Goal: Information Seeking & Learning: Understand process/instructions

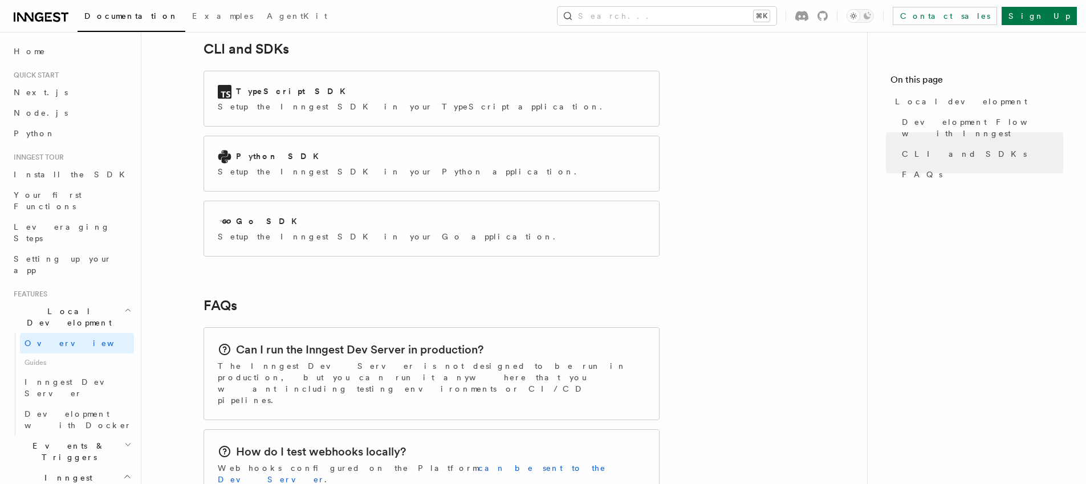
scroll to position [1528, 0]
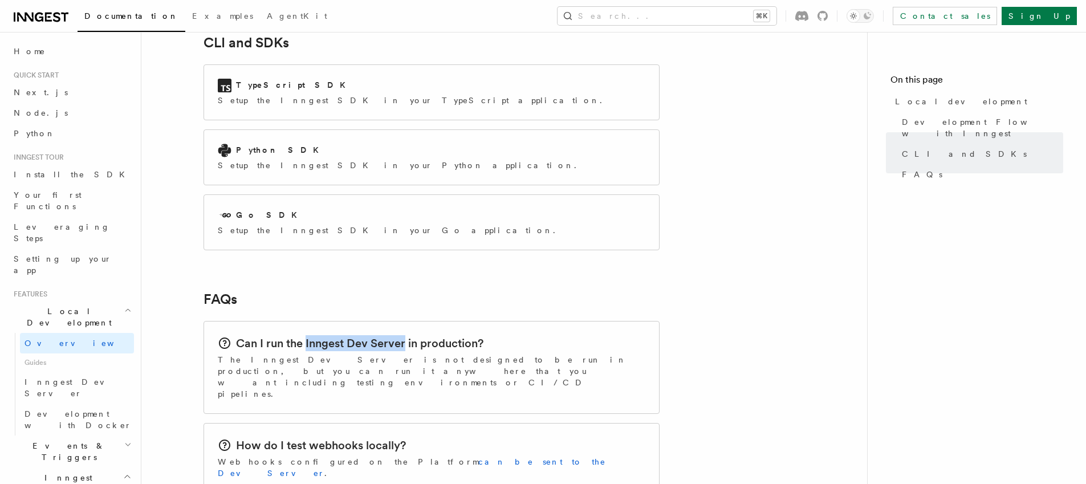
drag, startPoint x: 306, startPoint y: 289, endPoint x: 404, endPoint y: 287, distance: 98.7
click at [404, 335] on h2 "Can I run the Inngest Dev Server in production?" at bounding box center [359, 343] width 247 height 16
copy h2 "Inngest Dev Server"
click at [38, 133] on span "Python" at bounding box center [35, 133] width 42 height 9
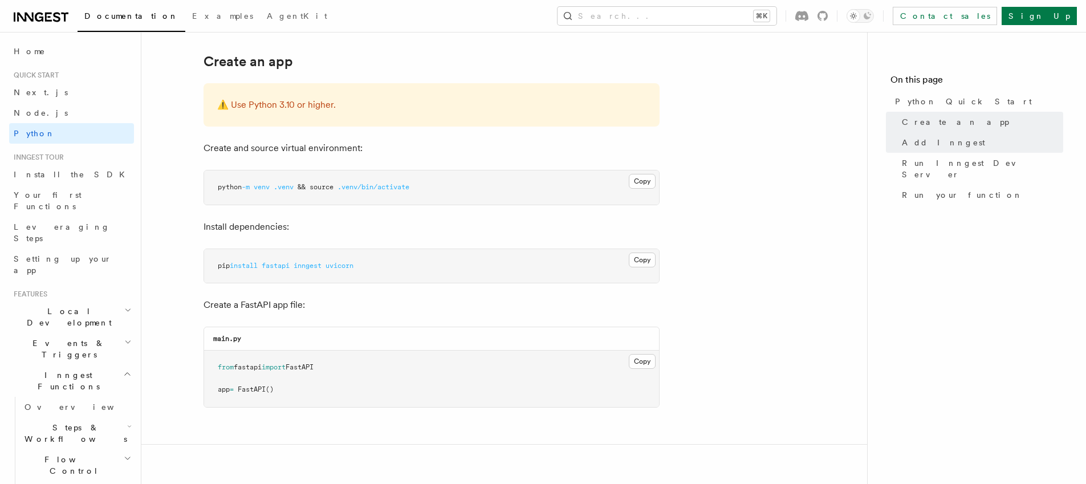
scroll to position [241, 0]
click at [263, 189] on span "venv" at bounding box center [262, 189] width 16 height 8
copy article "python -m venv .venv && source .venv/bin/activate"
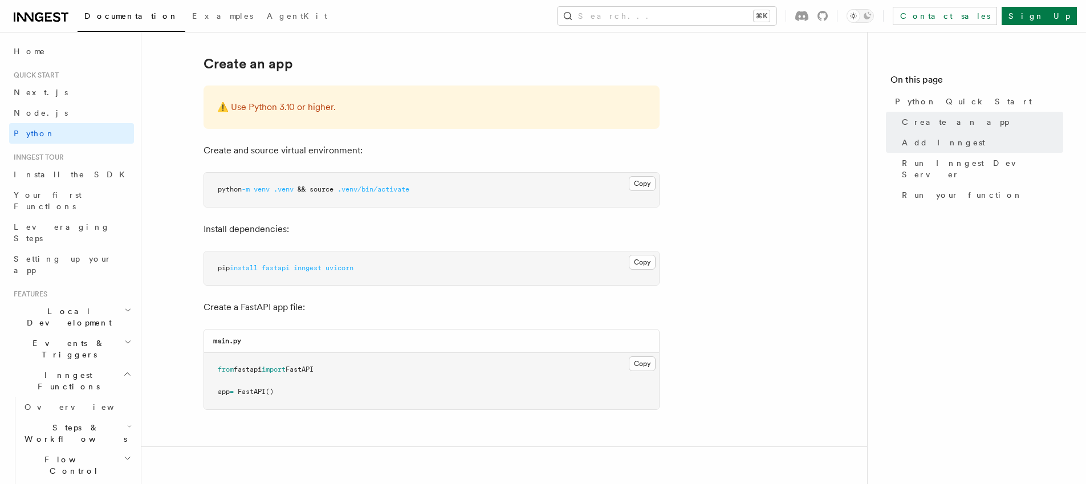
click at [643, 265] on button "Copy Copied" at bounding box center [642, 262] width 27 height 15
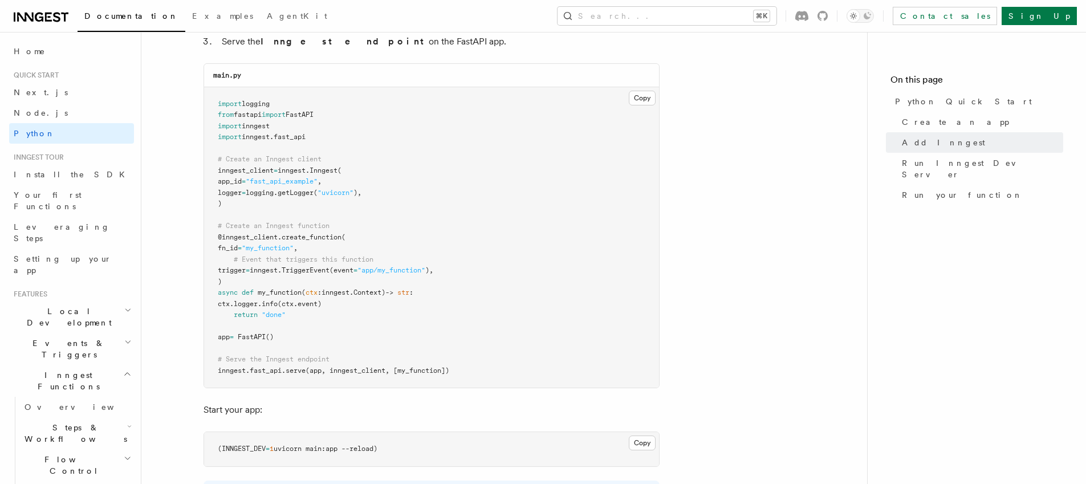
scroll to position [786, 0]
click at [641, 102] on button "Copy Copied" at bounding box center [642, 99] width 27 height 15
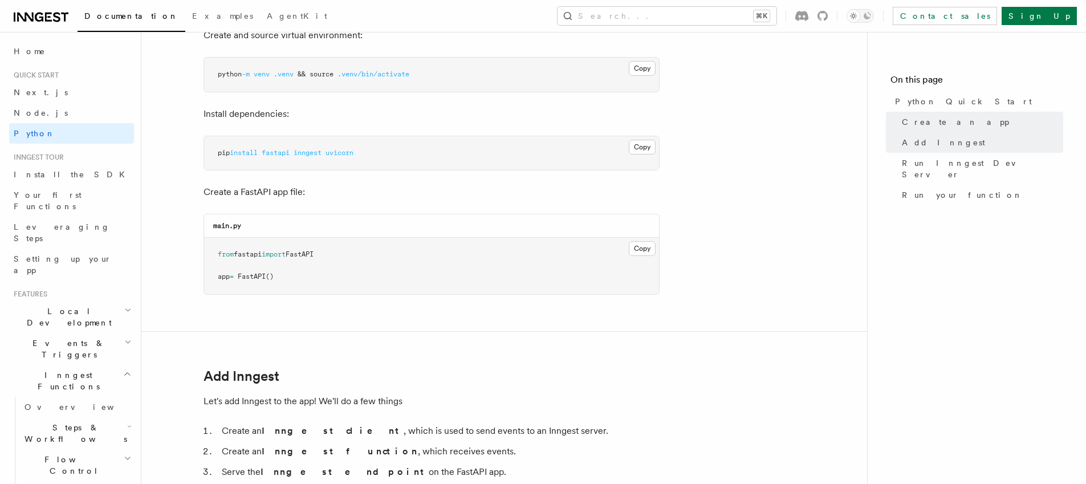
scroll to position [358, 0]
click at [346, 266] on pre "from fastapi import FastAPI app = FastAPI ()" at bounding box center [431, 265] width 455 height 56
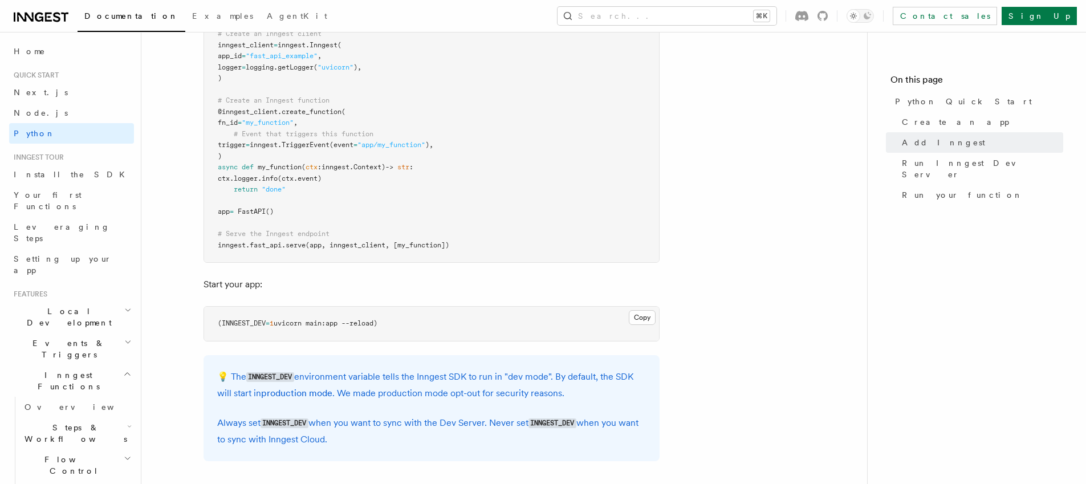
scroll to position [913, 0]
click at [643, 318] on button "Copy Copied" at bounding box center [642, 317] width 27 height 15
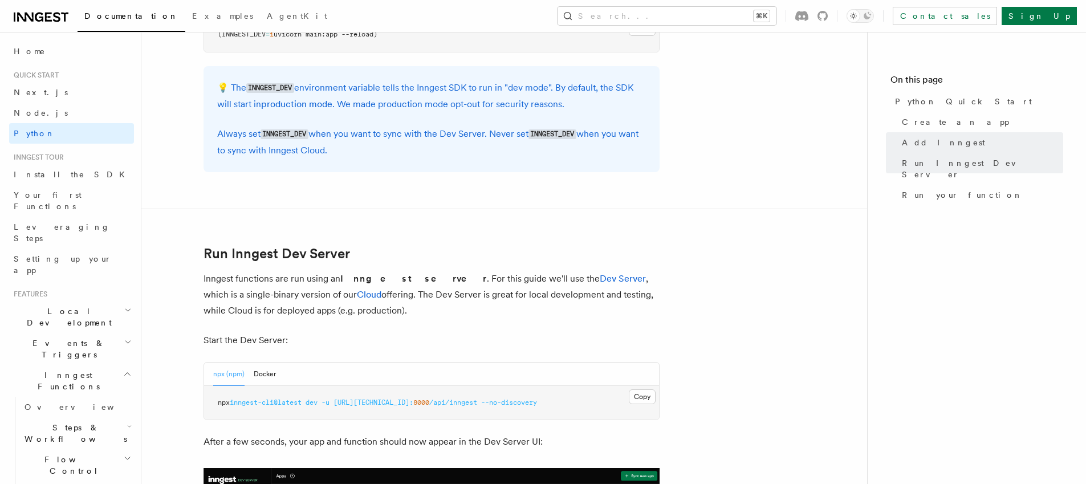
scroll to position [1204, 0]
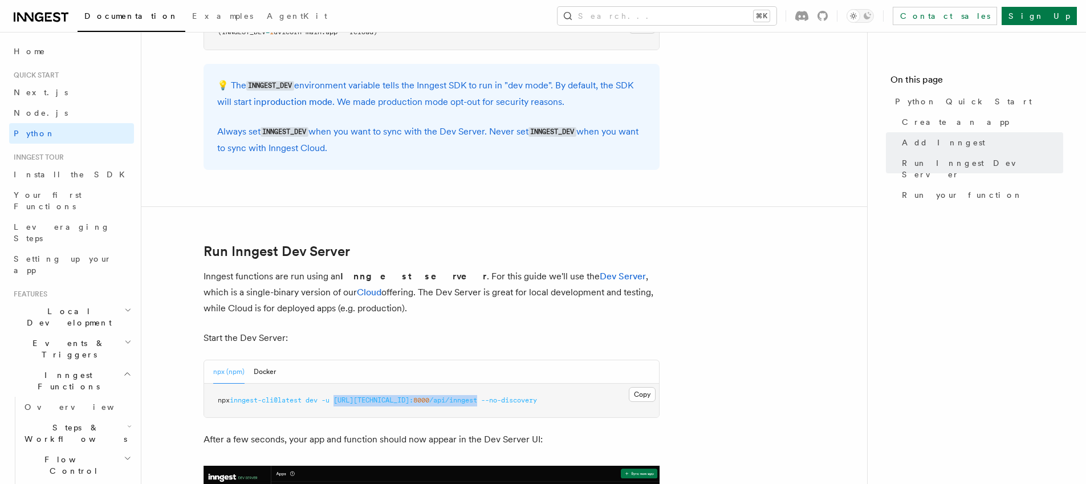
drag, startPoint x: 341, startPoint y: 400, endPoint x: 475, endPoint y: 404, distance: 134.0
click at [475, 404] on span "npx inngest-cli@latest dev -u [URL][TECHNICAL_ID]: 8000 /api/inngest --no-disco…" at bounding box center [377, 400] width 319 height 8
copy span "[URL][TECHNICAL_ID]: 8000 /api/inngest"
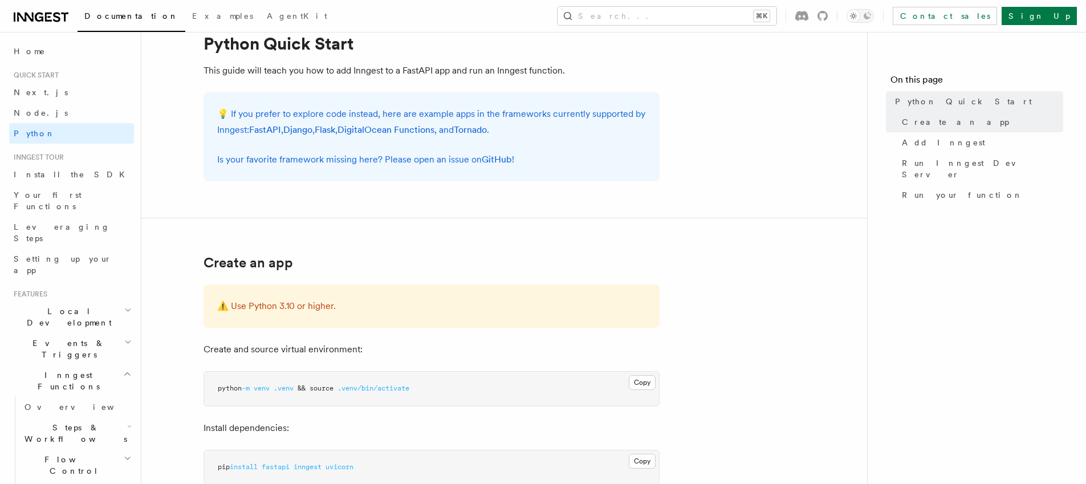
scroll to position [0, 0]
